Goal: Information Seeking & Learning: Check status

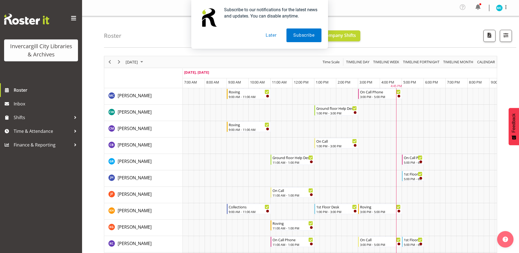
click at [273, 35] on button "Later" at bounding box center [271, 35] width 25 height 14
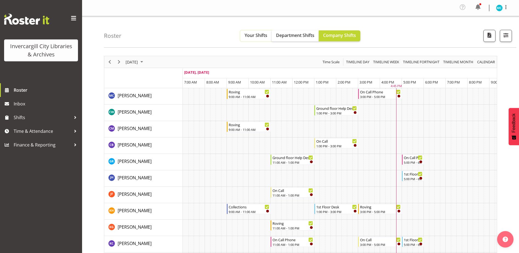
click at [248, 37] on span "Your Shifts" at bounding box center [255, 35] width 23 height 6
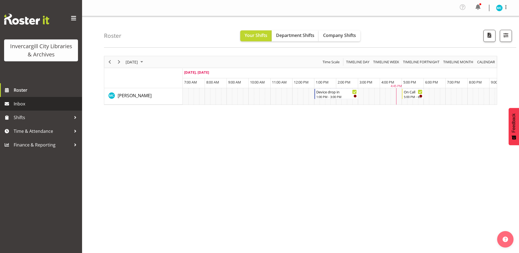
click at [26, 104] on span "Inbox" at bounding box center [47, 104] width 66 height 8
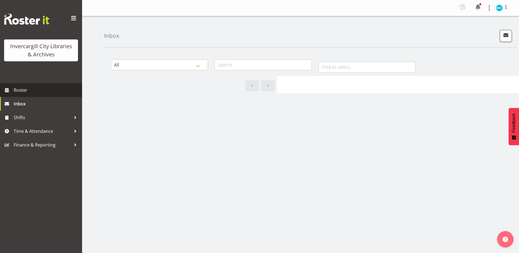
click at [22, 90] on span "Roster" at bounding box center [47, 90] width 66 height 8
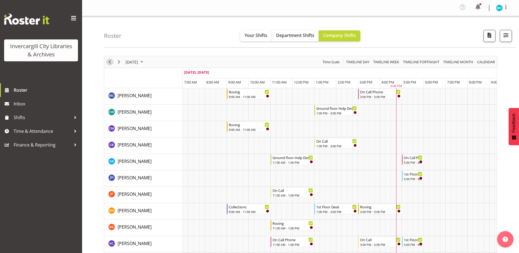
click at [109, 60] on span "Previous" at bounding box center [109, 61] width 7 height 7
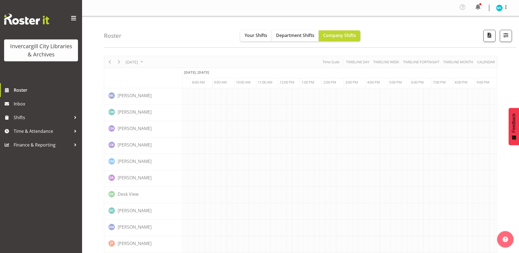
scroll to position [0, 14]
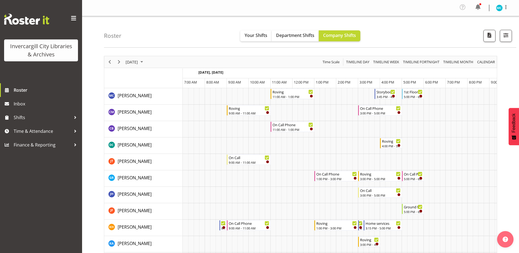
scroll to position [0, 14]
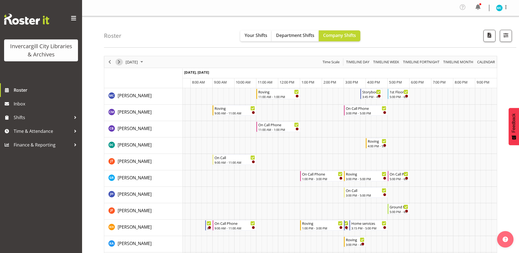
click at [119, 63] on span "Next" at bounding box center [119, 61] width 7 height 7
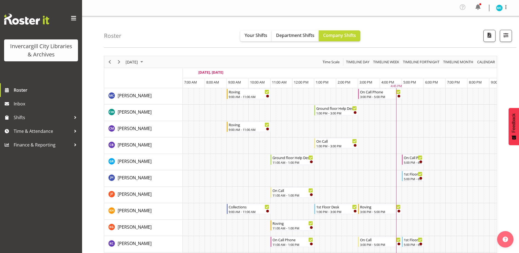
scroll to position [0, 14]
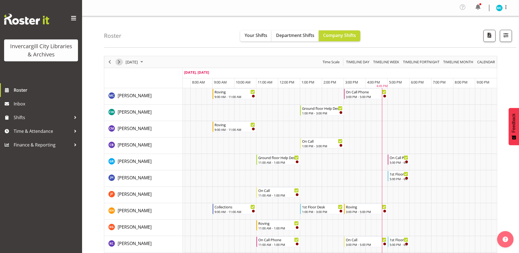
click at [119, 62] on span "Next" at bounding box center [119, 61] width 7 height 7
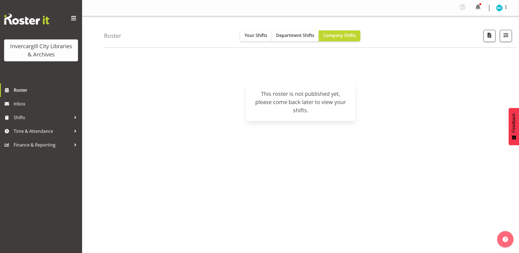
click at [114, 34] on h4 "Roster" at bounding box center [112, 36] width 17 height 6
click at [22, 92] on span "Roster" at bounding box center [47, 90] width 66 height 8
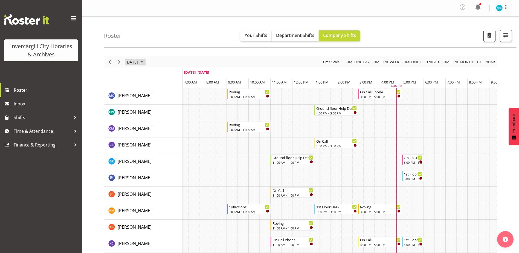
click at [145, 62] on span "September 3, 2025" at bounding box center [141, 61] width 7 height 7
click at [174, 75] on span "previous month" at bounding box center [173, 76] width 10 height 10
click at [158, 131] on span "27" at bounding box center [157, 131] width 8 height 8
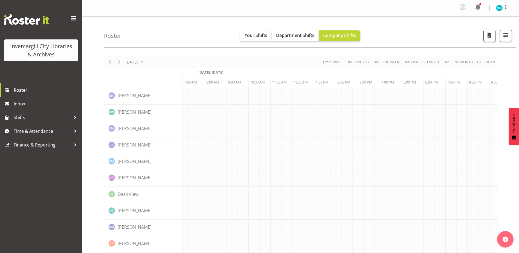
scroll to position [0, 14]
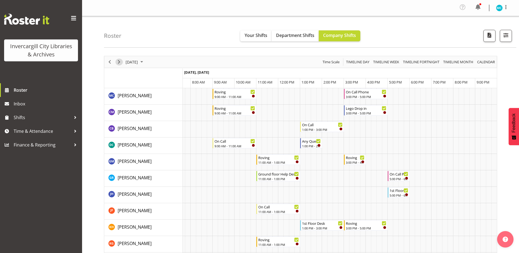
click at [119, 64] on span "Next" at bounding box center [119, 61] width 7 height 7
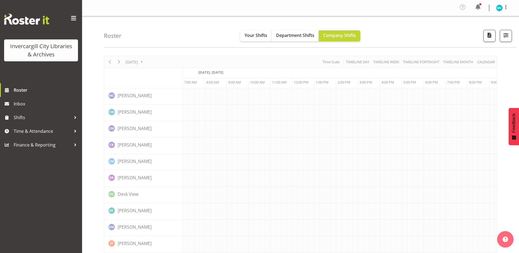
scroll to position [0, 14]
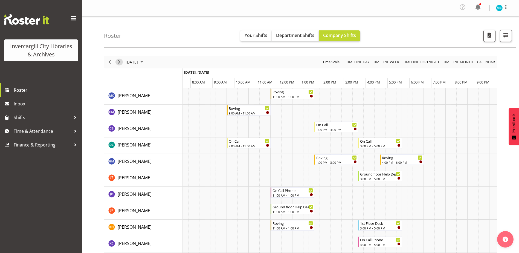
scroll to position [0, 14]
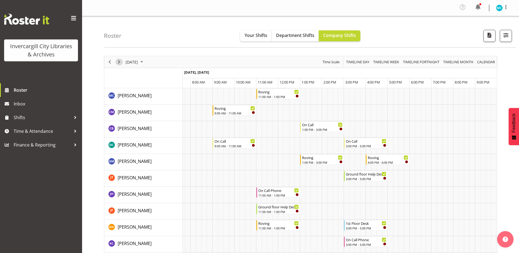
click at [118, 61] on span "Next" at bounding box center [119, 61] width 7 height 7
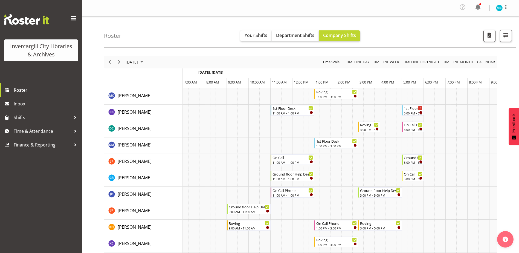
scroll to position [0, 14]
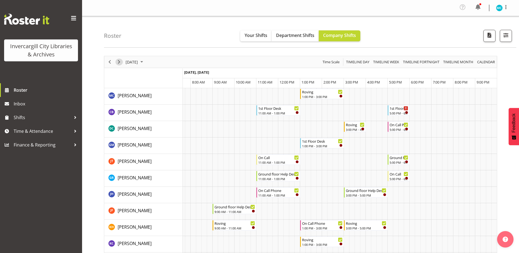
click at [118, 61] on span "Next" at bounding box center [119, 61] width 7 height 7
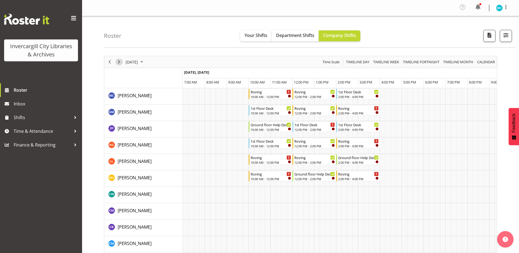
click at [116, 62] on span "Next" at bounding box center [119, 61] width 7 height 7
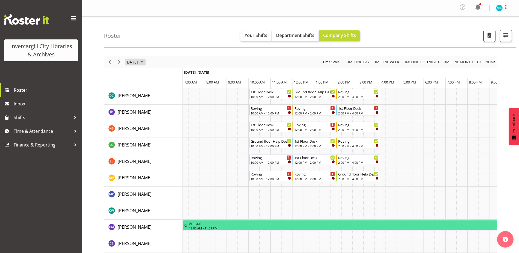
click at [145, 65] on span "August 31, 2025" at bounding box center [141, 61] width 7 height 7
click at [179, 151] on button "Today" at bounding box center [178, 152] width 19 height 8
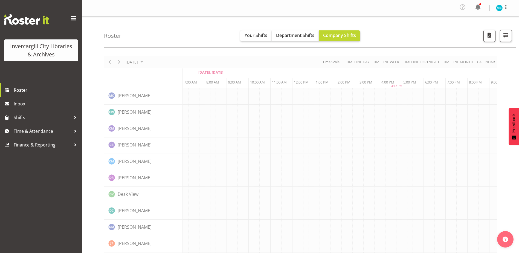
scroll to position [0, 14]
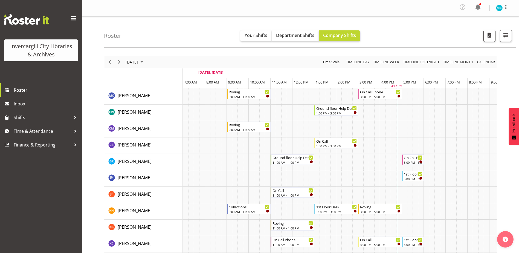
scroll to position [0, 14]
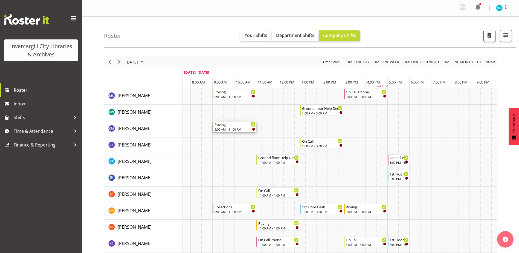
click at [236, 124] on div "Roving" at bounding box center [234, 123] width 41 height 5
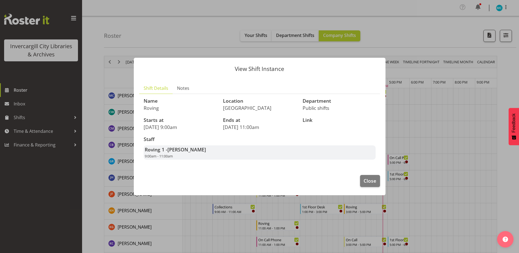
scroll to position [0, 11]
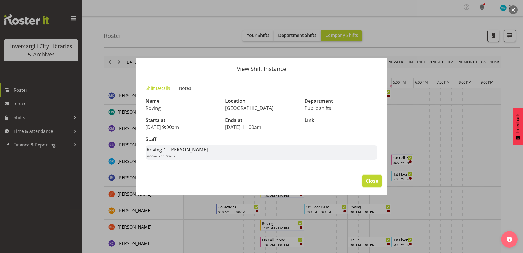
click at [373, 183] on span "Close" at bounding box center [371, 180] width 13 height 7
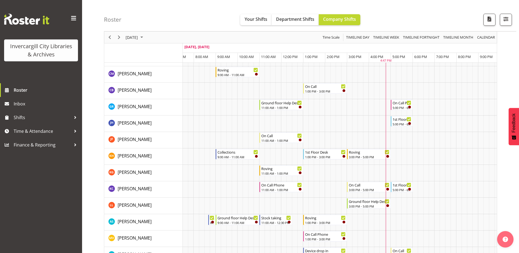
scroll to position [137, 0]
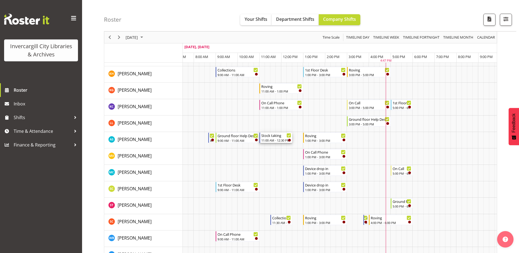
click at [289, 140] on div "Timeline Day of September 3, 2025" at bounding box center [289, 140] width 3 height 3
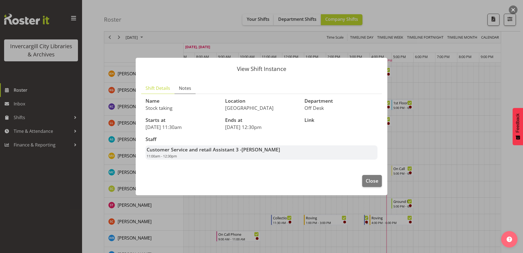
click at [188, 87] on span "Notes" at bounding box center [185, 88] width 12 height 7
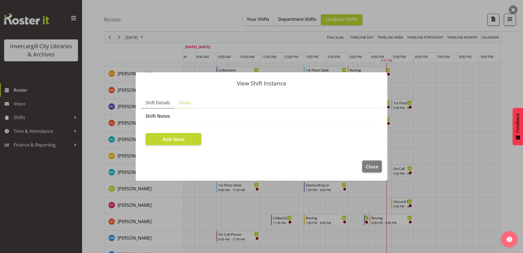
click at [161, 104] on span "Shift Details" at bounding box center [157, 102] width 25 height 7
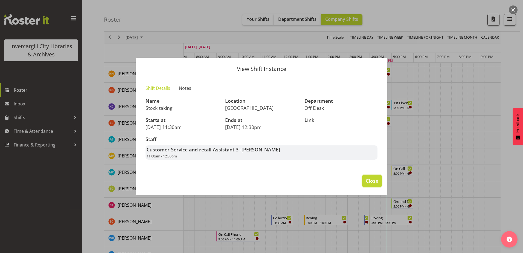
click at [370, 178] on span "Close" at bounding box center [371, 180] width 13 height 7
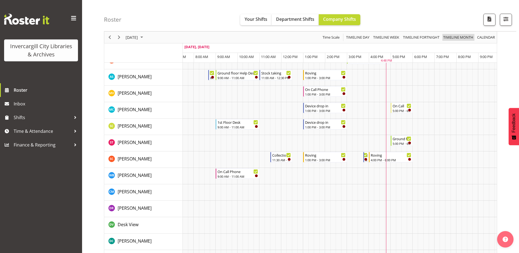
scroll to position [191, 0]
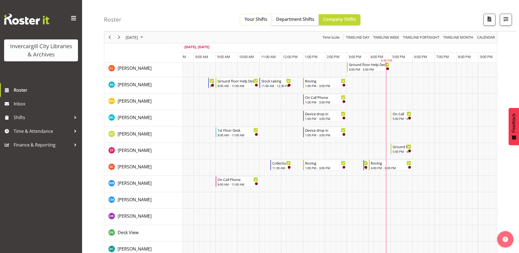
click at [256, 20] on span "Your Shifts" at bounding box center [255, 19] width 23 height 6
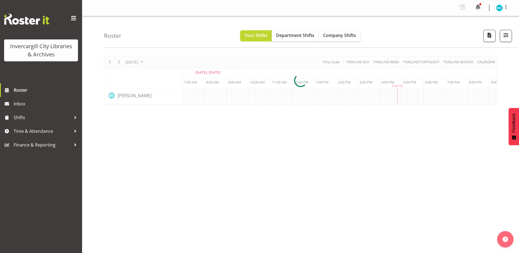
scroll to position [0, 11]
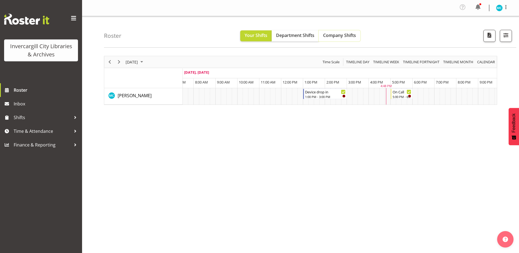
click at [344, 33] on span "Company Shifts" at bounding box center [339, 35] width 33 height 6
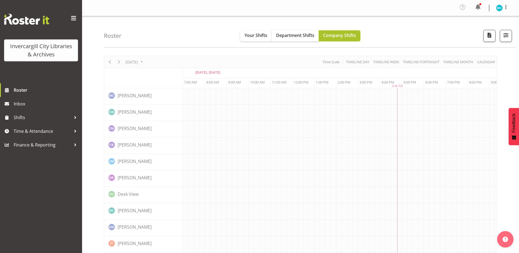
scroll to position [0, 11]
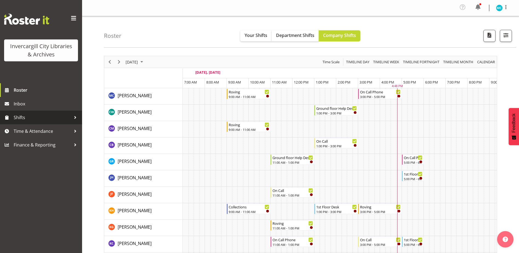
scroll to position [0, 11]
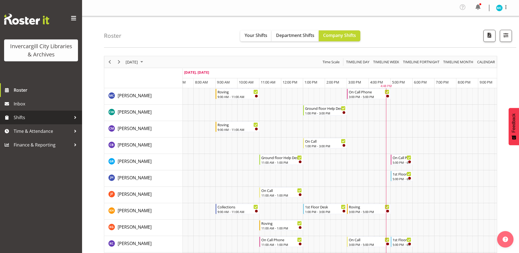
click at [26, 119] on span "Shifts" at bounding box center [42, 117] width 57 height 8
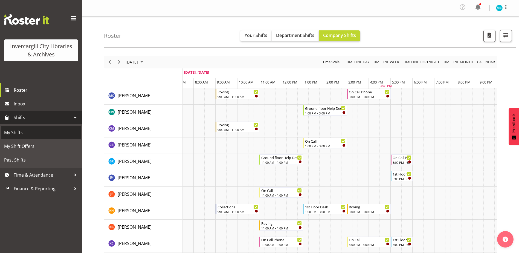
click at [18, 132] on span "My Shifts" at bounding box center [41, 132] width 74 height 8
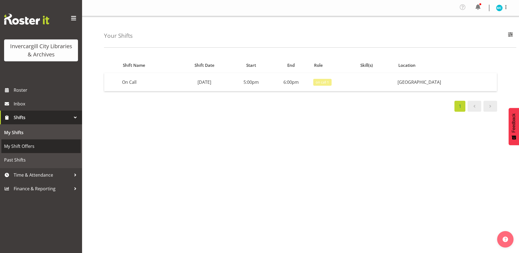
click at [19, 144] on span "My Shift Offers" at bounding box center [41, 146] width 74 height 8
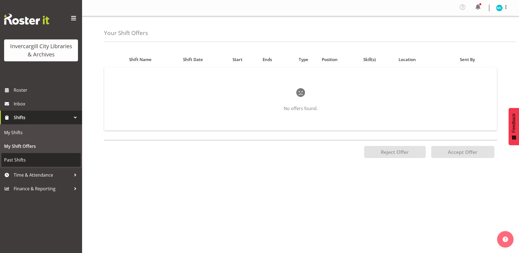
click at [19, 162] on span "Past Shifts" at bounding box center [41, 160] width 74 height 8
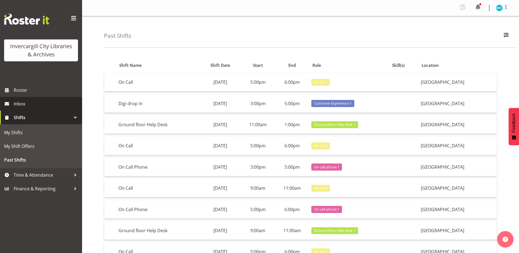
click at [22, 104] on span "Inbox" at bounding box center [47, 104] width 66 height 8
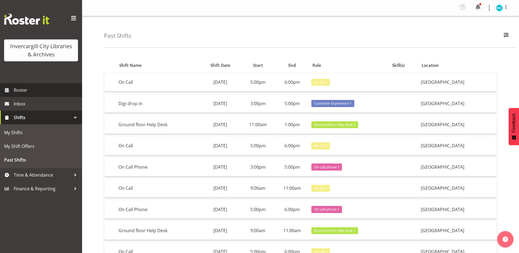
click at [24, 89] on span "Roster" at bounding box center [47, 90] width 66 height 8
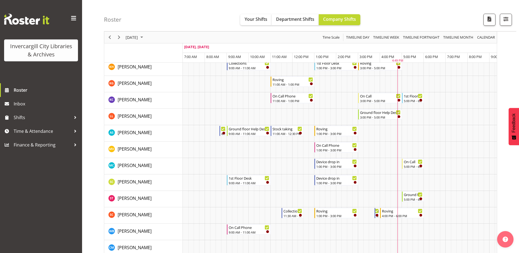
scroll to position [219, 0]
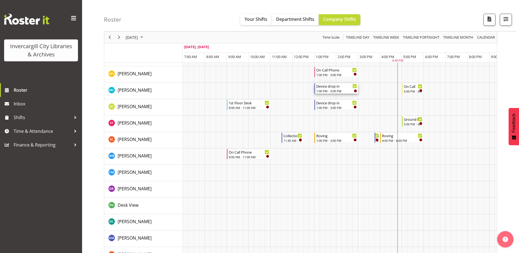
click at [332, 88] on div "Device drop in" at bounding box center [336, 85] width 41 height 5
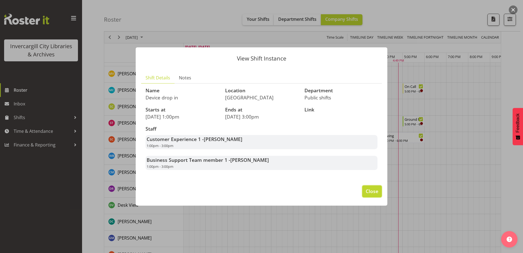
click at [372, 190] on span "Close" at bounding box center [371, 190] width 13 height 7
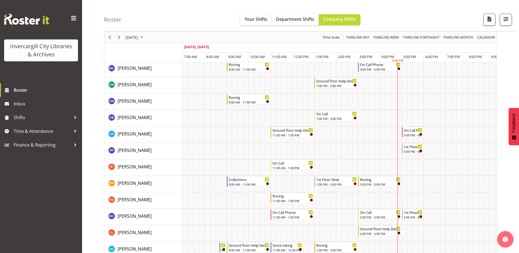
scroll to position [0, 0]
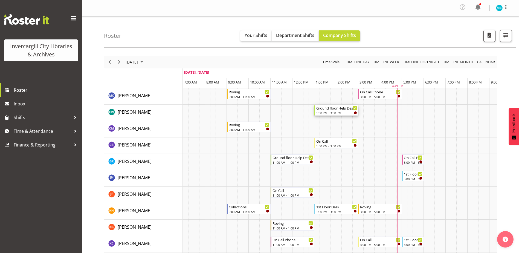
click at [329, 111] on div "1:00 PM - 3:00 PM" at bounding box center [336, 112] width 41 height 4
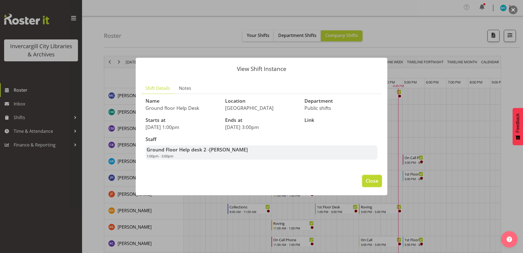
click at [369, 181] on span "Close" at bounding box center [371, 180] width 13 height 7
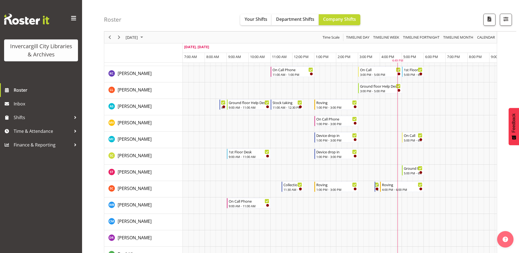
scroll to position [219, 0]
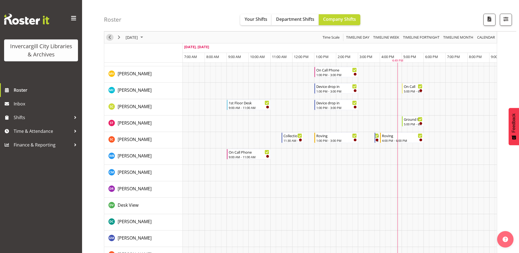
click at [109, 39] on span "Previous" at bounding box center [109, 37] width 7 height 7
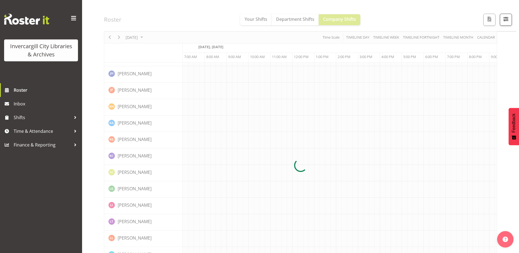
scroll to position [0, 14]
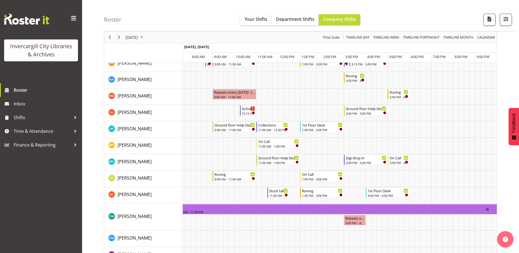
scroll to position [164, 0]
click at [282, 159] on div "Ground floor Help Desk" at bounding box center [278, 156] width 41 height 5
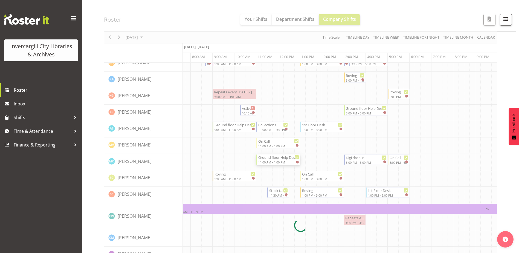
scroll to position [0, 11]
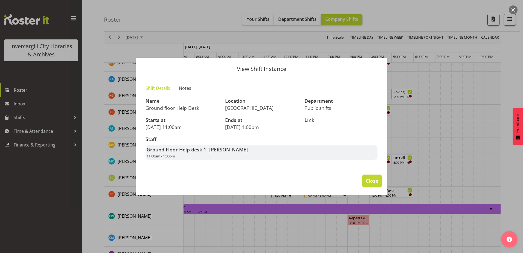
click at [370, 179] on span "Close" at bounding box center [371, 180] width 13 height 7
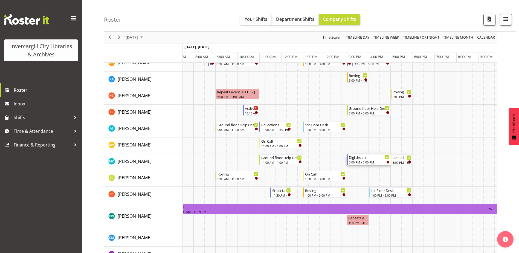
click at [370, 161] on div "3:00 PM - 5:00 PM" at bounding box center [369, 162] width 41 height 4
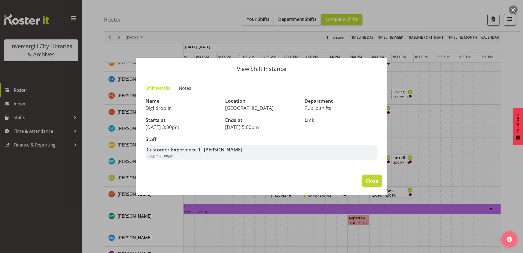
click at [374, 180] on span "Close" at bounding box center [371, 180] width 13 height 7
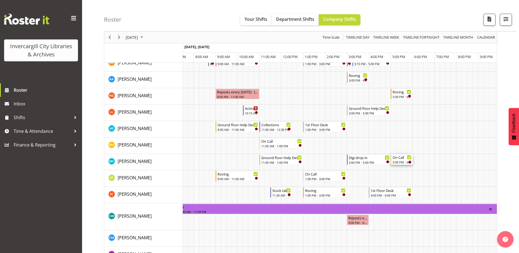
click at [401, 162] on div "5:00 PM - 6:00 PM" at bounding box center [401, 162] width 19 height 4
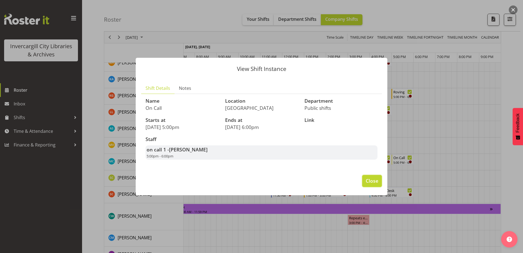
click at [366, 180] on span "Close" at bounding box center [371, 180] width 13 height 7
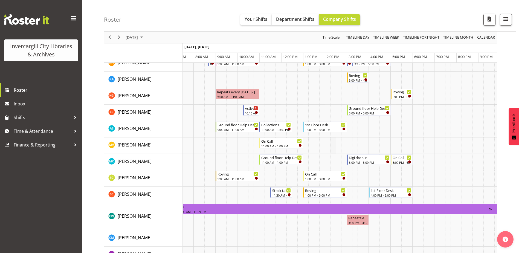
scroll to position [82, 0]
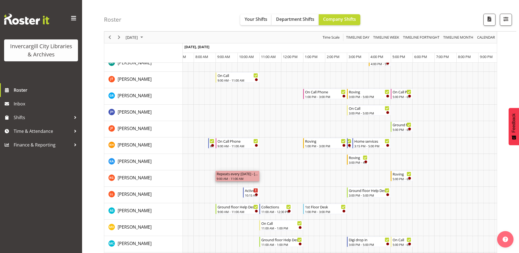
click at [241, 175] on div "Repeats every [DATE] - [PERSON_NAME]" at bounding box center [237, 173] width 42 height 5
click at [236, 177] on div "9:00 AM - 11:00 AM" at bounding box center [237, 178] width 42 height 4
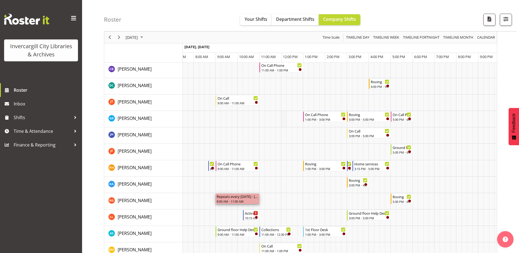
scroll to position [109, 0]
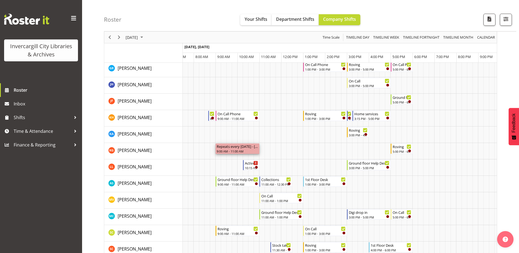
click at [255, 153] on div "Repeats every tuesday - Katie Greene 9:00 AM - 11:00 AM" at bounding box center [237, 148] width 42 height 10
click at [251, 165] on div "Active Rhyming" at bounding box center [251, 162] width 13 height 5
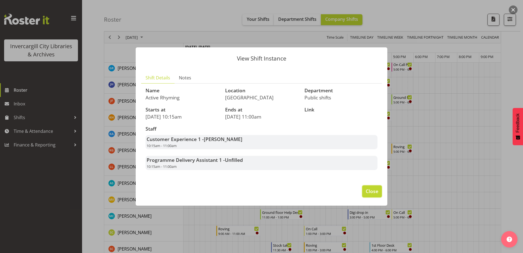
click at [377, 193] on span "Close" at bounding box center [371, 190] width 13 height 7
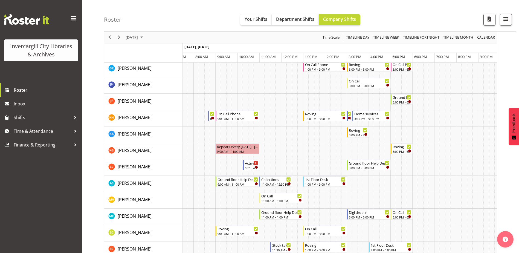
scroll to position [27, 0]
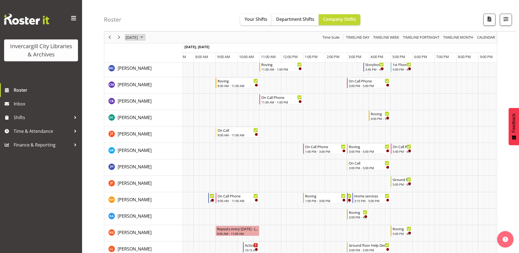
click at [138, 40] on span "September 2, 2025" at bounding box center [131, 37] width 13 height 7
click at [180, 116] on button "Today" at bounding box center [178, 118] width 19 height 8
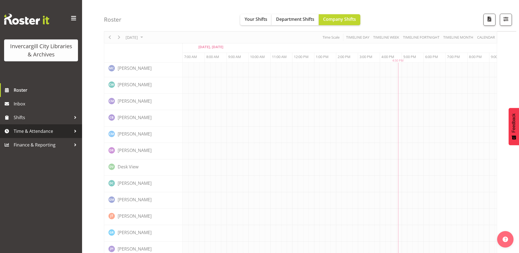
scroll to position [0, 14]
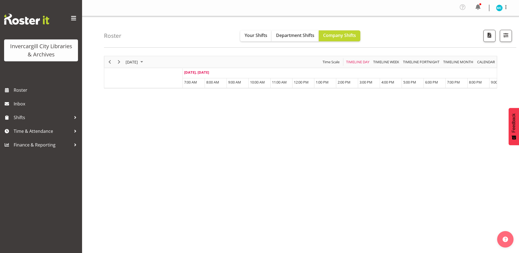
scroll to position [18, 0]
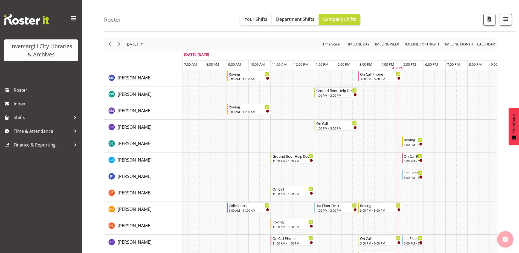
click at [508, 241] on button "button" at bounding box center [505, 239] width 16 height 16
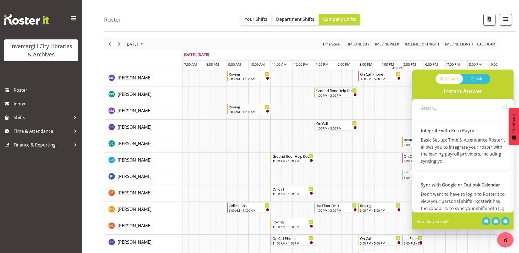
click at [475, 81] on p "Ask" at bounding box center [478, 78] width 7 height 5
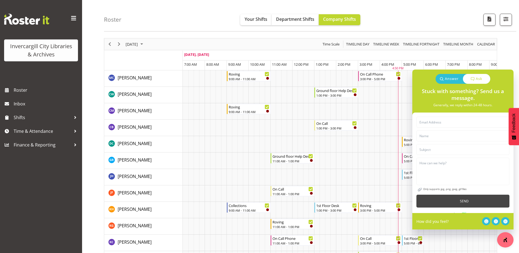
click at [444, 76] on div "Answer" at bounding box center [448, 79] width 27 height 10
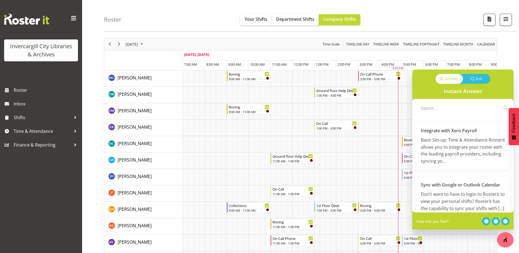
click at [471, 246] on div "Answer Ask Instant Answer Integrate with Xero Payroll Basic Set-up: Time & Atte…" at bounding box center [462, 158] width 101 height 178
click at [510, 122] on button "Feedback" at bounding box center [513, 126] width 10 height 37
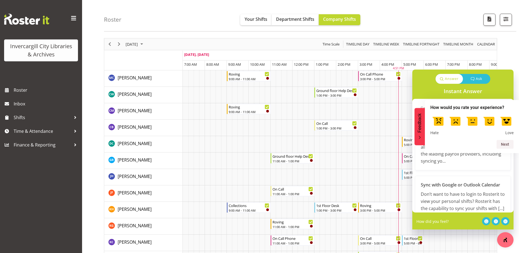
click at [420, 134] on button "Feedback" at bounding box center [419, 126] width 10 height 37
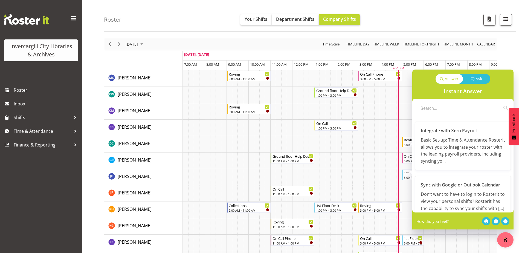
click at [475, 79] on div "Ask" at bounding box center [476, 79] width 27 height 10
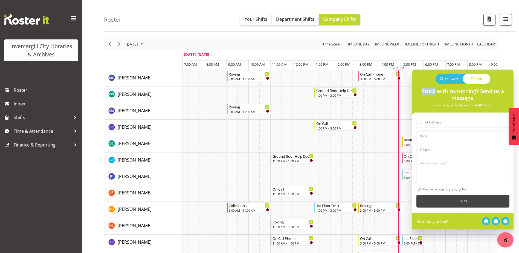
drag, startPoint x: 422, startPoint y: 93, endPoint x: 435, endPoint y: 94, distance: 13.7
click at [435, 94] on h3 "Stuck with something? Send us a message." at bounding box center [463, 95] width 96 height 14
click at [505, 241] on img "button" at bounding box center [504, 239] width 5 height 5
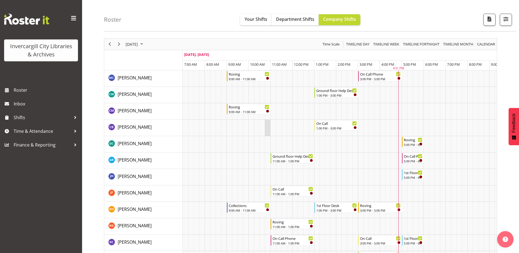
click at [267, 128] on td "Timeline Day of September 3, 2025" at bounding box center [267, 127] width 5 height 16
click at [272, 131] on td "Timeline Day of September 3, 2025" at bounding box center [272, 127] width 5 height 16
click at [256, 21] on span "Your Shifts" at bounding box center [255, 19] width 23 height 6
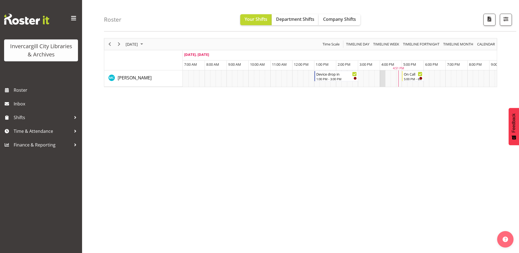
drag, startPoint x: 390, startPoint y: 74, endPoint x: 384, endPoint y: 76, distance: 6.8
click at [384, 76] on tr "Timeline Day of September 3, 2025" at bounding box center [347, 78] width 328 height 16
click at [388, 76] on td "Timeline Day of September 3, 2025" at bounding box center [387, 78] width 5 height 16
click at [382, 79] on td "Timeline Day of September 3, 2025" at bounding box center [381, 78] width 5 height 16
click at [341, 21] on span "Company Shifts" at bounding box center [339, 19] width 33 height 6
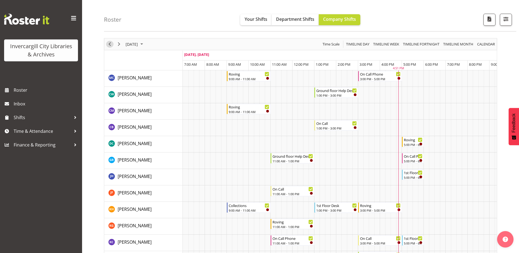
click at [110, 45] on span "Previous" at bounding box center [109, 44] width 7 height 7
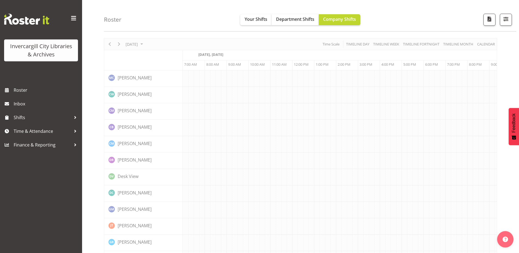
scroll to position [0, 14]
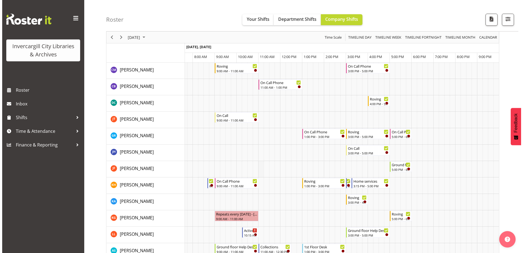
scroll to position [72, 0]
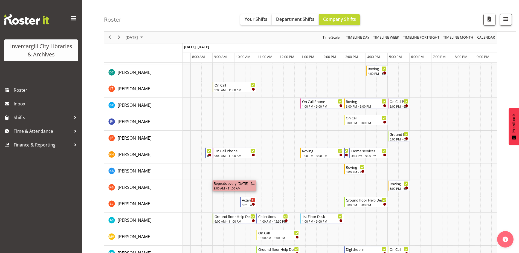
click at [230, 186] on div "9:00 AM - 11:00 AM" at bounding box center [234, 188] width 42 height 4
click at [244, 154] on div "9:00 AM - 11:00 AM" at bounding box center [234, 155] width 41 height 4
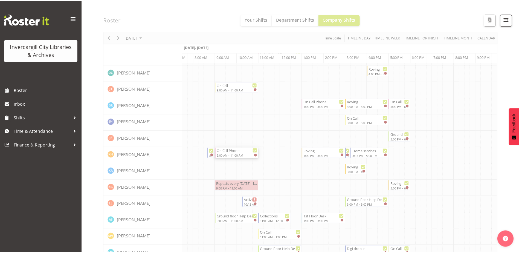
scroll to position [0, 11]
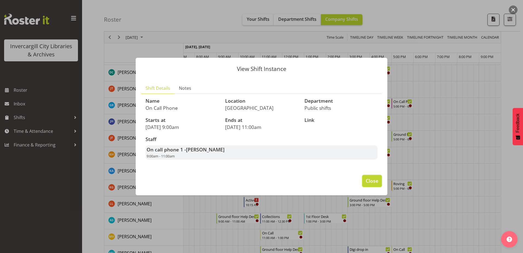
click at [377, 179] on span "Close" at bounding box center [371, 180] width 13 height 7
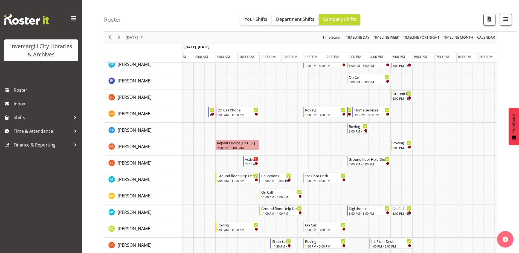
scroll to position [182, 0]
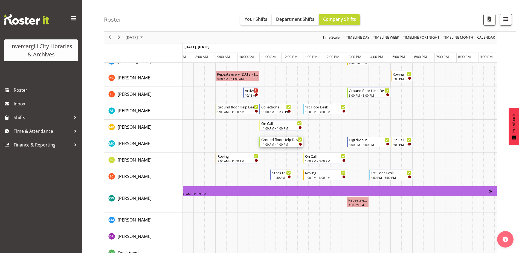
click at [285, 141] on div "Ground floor Help Desk" at bounding box center [281, 138] width 41 height 5
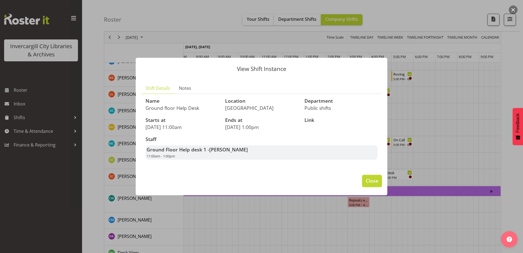
click at [371, 179] on span "Close" at bounding box center [371, 180] width 13 height 7
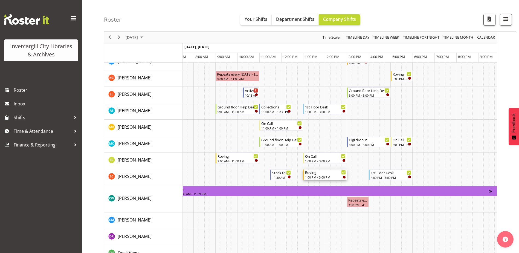
click at [321, 175] on div "1:00 PM - 3:00 PM" at bounding box center [325, 177] width 41 height 4
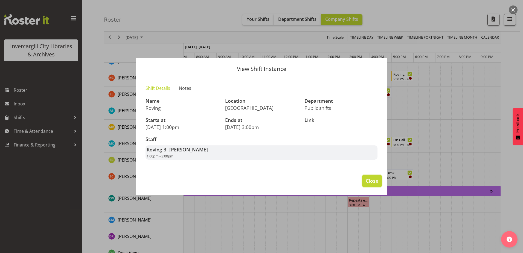
click at [368, 180] on span "Close" at bounding box center [371, 180] width 13 height 7
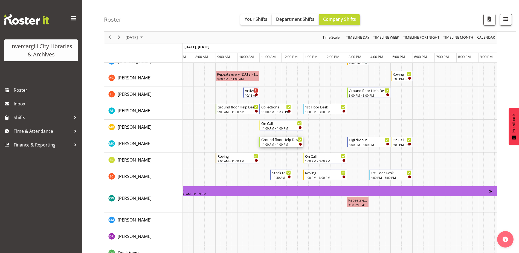
click at [274, 142] on div "11:00 AM - 1:00 PM" at bounding box center [281, 144] width 41 height 4
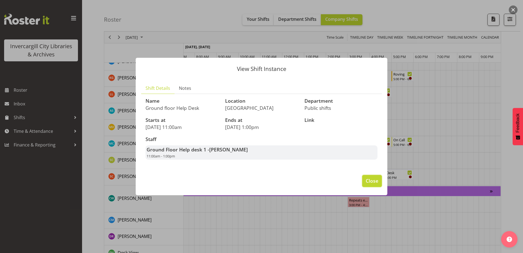
click at [377, 183] on span "Close" at bounding box center [371, 180] width 13 height 7
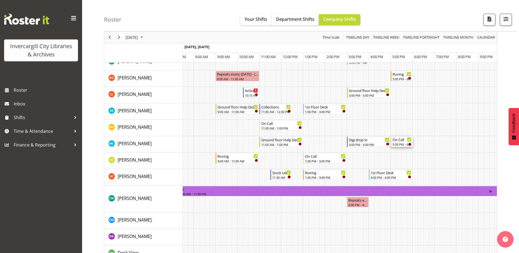
click at [403, 141] on div "On Call" at bounding box center [401, 138] width 19 height 5
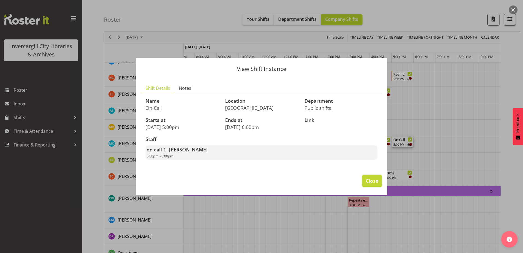
click at [372, 179] on span "Close" at bounding box center [371, 180] width 13 height 7
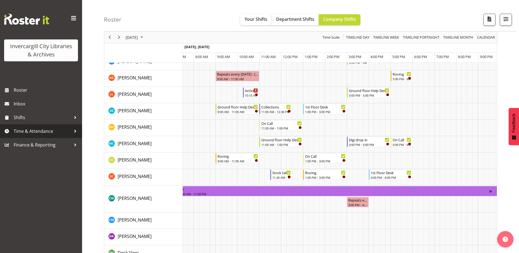
click at [34, 132] on span "Time & Attendance" at bounding box center [42, 131] width 57 height 8
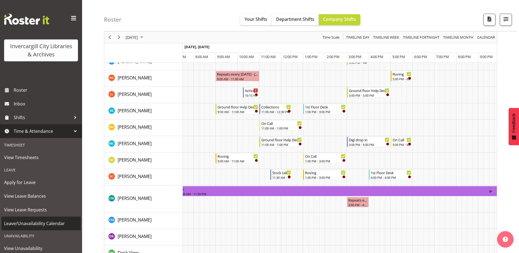
click at [24, 223] on span "Leave/Unavailability Calendar" at bounding box center [41, 223] width 74 height 8
